Goal: Task Accomplishment & Management: Manage account settings

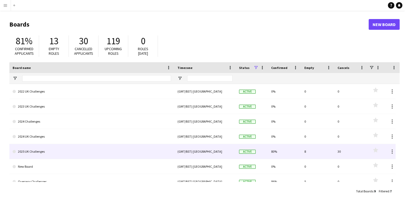
click at [81, 152] on link "2025 UK Challenges" at bounding box center [92, 151] width 158 height 15
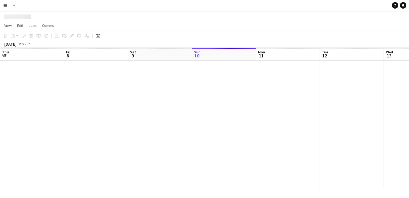
click at [81, 152] on div at bounding box center [384, 125] width 768 height 128
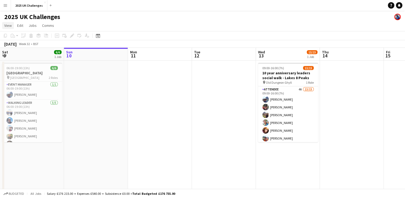
click at [11, 25] on span "View" at bounding box center [7, 25] width 7 height 5
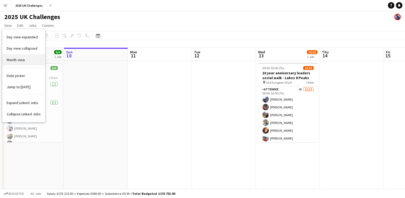
click at [25, 62] on link "Month view" at bounding box center [23, 59] width 43 height 11
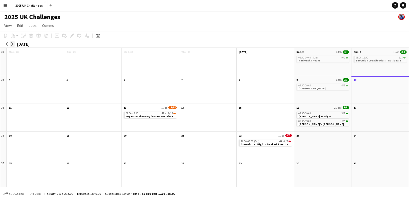
click at [13, 42] on button "arrow-right" at bounding box center [12, 43] width 5 height 5
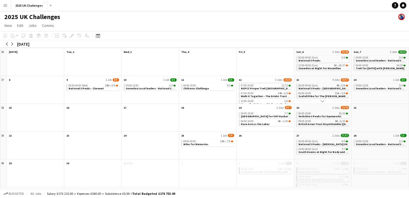
click at [257, 79] on app-month-view-date-header "12 3 Jobs 18/26" at bounding box center [265, 79] width 57 height 7
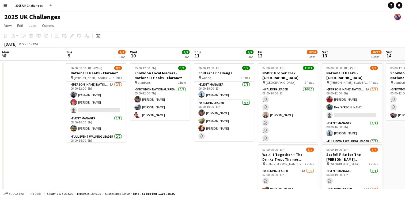
scroll to position [0, 184]
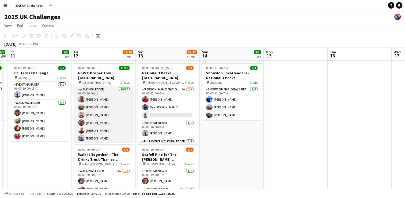
click at [94, 86] on app-card-role "Walking Leader [DATE] 07:00-20:00 (13h) [PERSON_NAME] [PERSON_NAME] [PERSON_NAM…" at bounding box center [104, 130] width 60 height 88
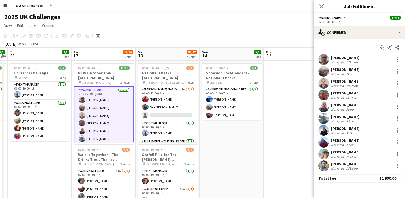
click at [338, 56] on div "[PERSON_NAME]" at bounding box center [345, 57] width 28 height 5
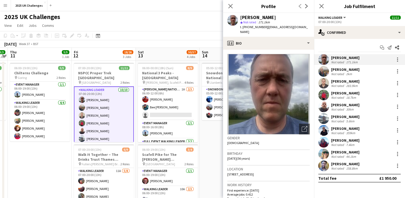
click at [336, 69] on div "[PERSON_NAME]" at bounding box center [345, 69] width 28 height 5
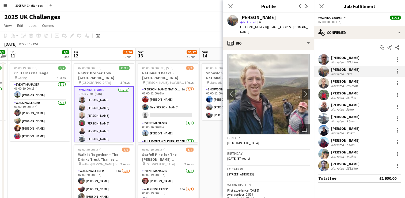
click at [338, 81] on div "[PERSON_NAME]" at bounding box center [345, 81] width 28 height 5
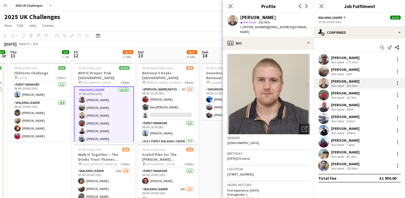
click at [335, 93] on div "[PERSON_NAME]" at bounding box center [345, 92] width 28 height 5
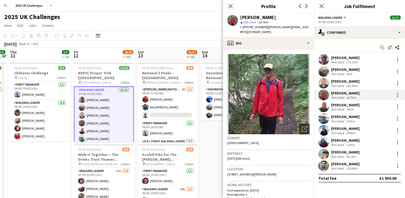
click at [338, 104] on div "[PERSON_NAME]" at bounding box center [345, 104] width 28 height 5
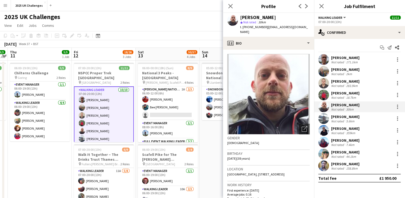
click at [337, 151] on div "[PERSON_NAME]" at bounding box center [345, 151] width 28 height 5
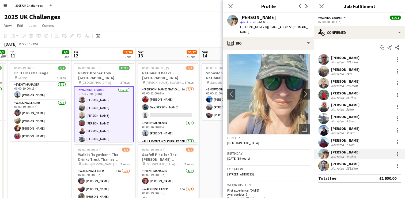
click at [334, 164] on div "[PERSON_NAME]" at bounding box center [345, 163] width 28 height 5
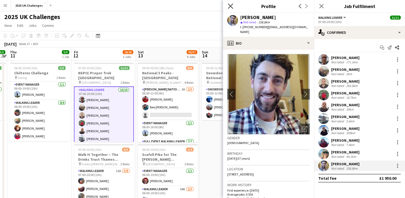
click at [228, 5] on icon "Close pop-in" at bounding box center [230, 5] width 5 height 5
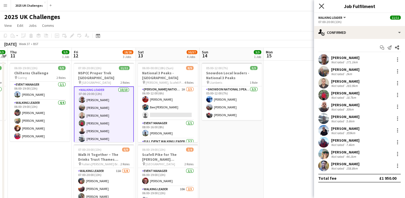
click at [322, 6] on icon at bounding box center [321, 5] width 5 height 5
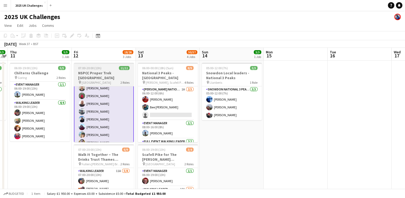
scroll to position [0, 0]
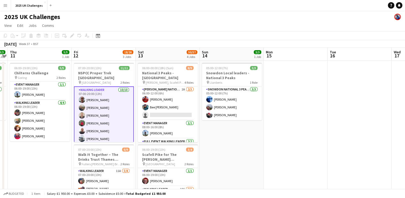
click at [99, 86] on app-card-role "Walking Leader [DATE] 07:00-20:00 (13h) [PERSON_NAME] [PERSON_NAME] [PERSON_NAM…" at bounding box center [104, 130] width 60 height 89
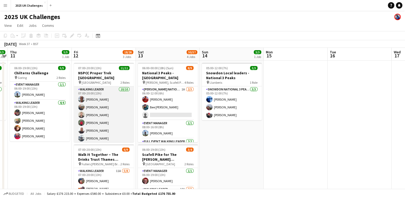
click at [99, 86] on app-card-role "Walking Leader [DATE] 07:00-20:00 (13h) [PERSON_NAME] [PERSON_NAME] [PERSON_NAM…" at bounding box center [104, 130] width 60 height 88
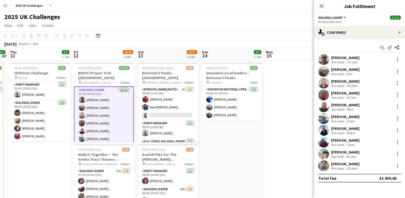
click at [99, 86] on app-card-role "Walking Leader [DATE] 07:00-20:00 (13h) [PERSON_NAME] [PERSON_NAME] [PERSON_NAM…" at bounding box center [104, 130] width 60 height 89
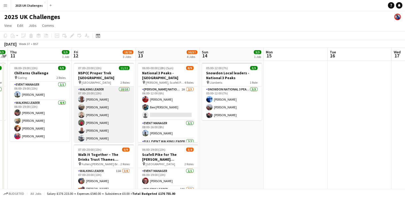
click at [99, 86] on app-card-role "Walking Leader [DATE] 07:00-20:00 (13h) [PERSON_NAME] [PERSON_NAME] [PERSON_NAM…" at bounding box center [104, 130] width 60 height 88
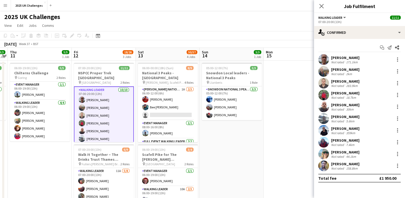
click at [342, 104] on div "[PERSON_NAME]" at bounding box center [345, 104] width 28 height 5
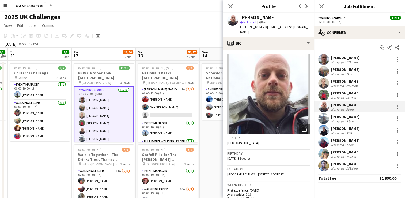
click at [342, 138] on div "[PERSON_NAME]" at bounding box center [345, 140] width 28 height 5
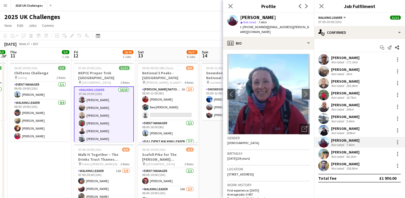
click at [342, 151] on div "[PERSON_NAME]" at bounding box center [345, 151] width 28 height 5
